Goal: Communication & Community: Answer question/provide support

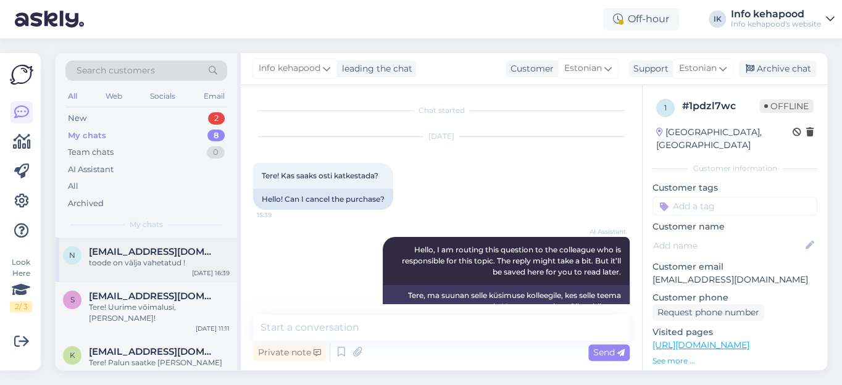
scroll to position [903, 0]
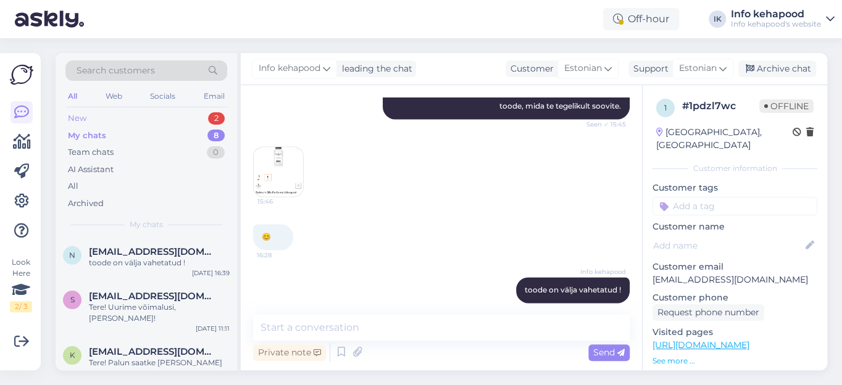
click at [80, 117] on div "New" at bounding box center [77, 118] width 19 height 12
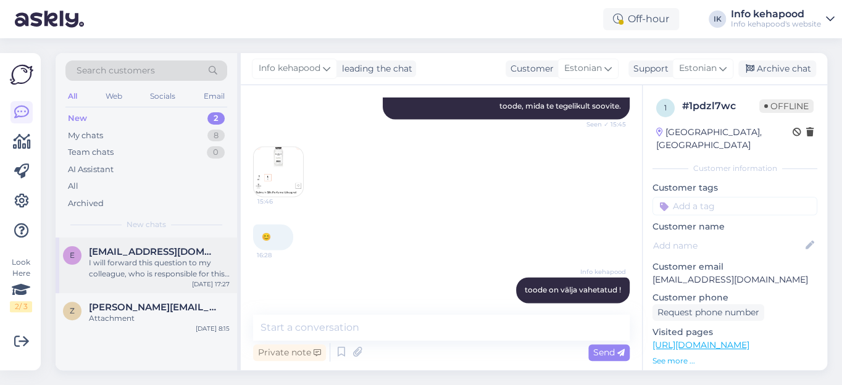
drag, startPoint x: 121, startPoint y: 262, endPoint x: 204, endPoint y: 254, distance: 83.0
click at [122, 262] on div "I will forward this question to my colleague, who is responsible for this. The …" at bounding box center [159, 268] width 141 height 22
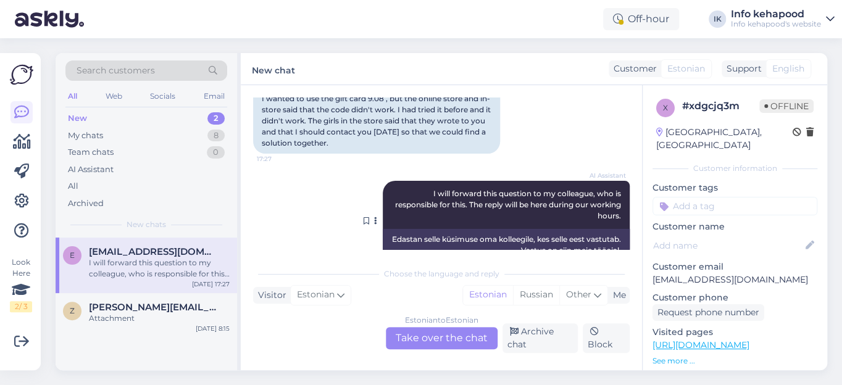
scroll to position [317, 0]
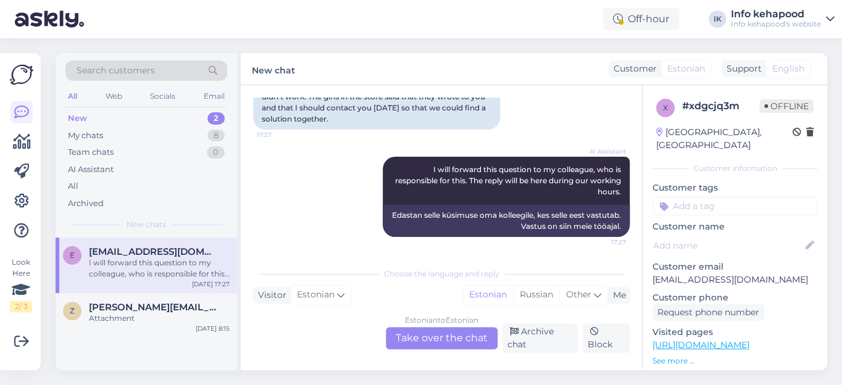
click at [434, 336] on div "Estonian to Estonian Take over the chat" at bounding box center [442, 338] width 112 height 22
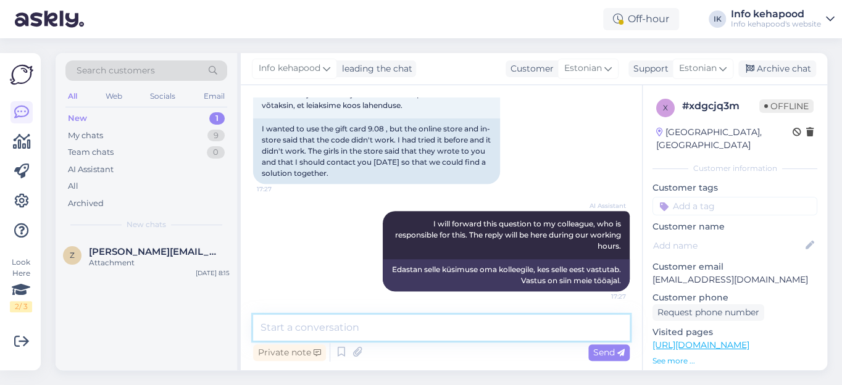
click at [410, 330] on textarea at bounding box center [441, 328] width 376 height 26
type textarea "Tere! Vastan teile e-mailile"
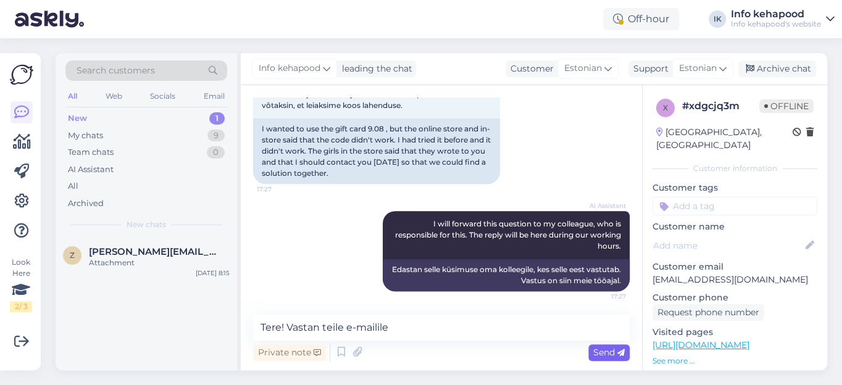
click at [605, 350] on span "Send" at bounding box center [608, 352] width 31 height 11
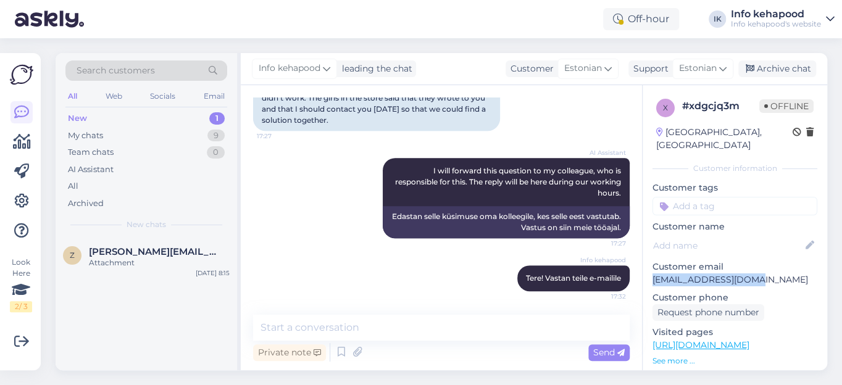
drag, startPoint x: 745, startPoint y: 265, endPoint x: 651, endPoint y: 268, distance: 93.9
click at [651, 268] on div "x # xdgcjq3m Offline [GEOGRAPHIC_DATA], [GEOGRAPHIC_DATA] Customer information …" at bounding box center [734, 345] width 185 height 520
copy p "[EMAIL_ADDRESS][DOMAIN_NAME]"
click at [776, 67] on div "Archive chat" at bounding box center [777, 68] width 78 height 17
